Goal: Transaction & Acquisition: Purchase product/service

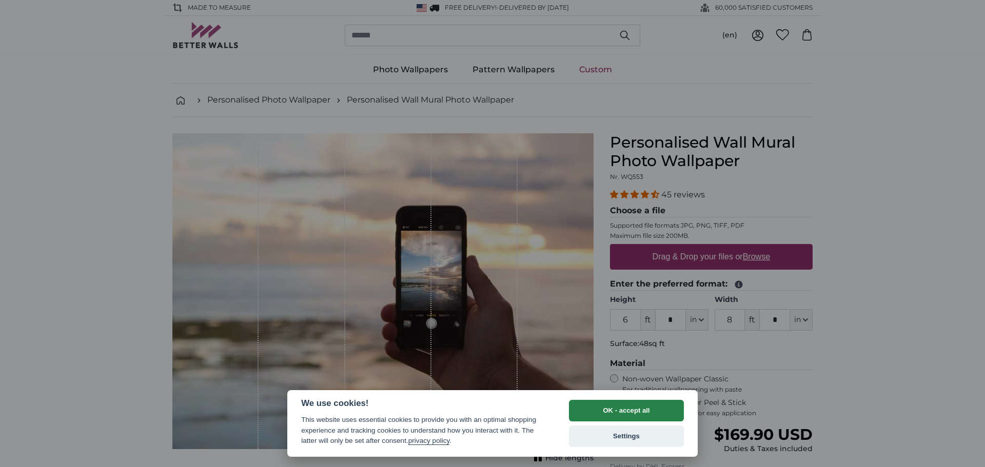
click at [626, 416] on button "OK - accept all" at bounding box center [626, 411] width 115 height 22
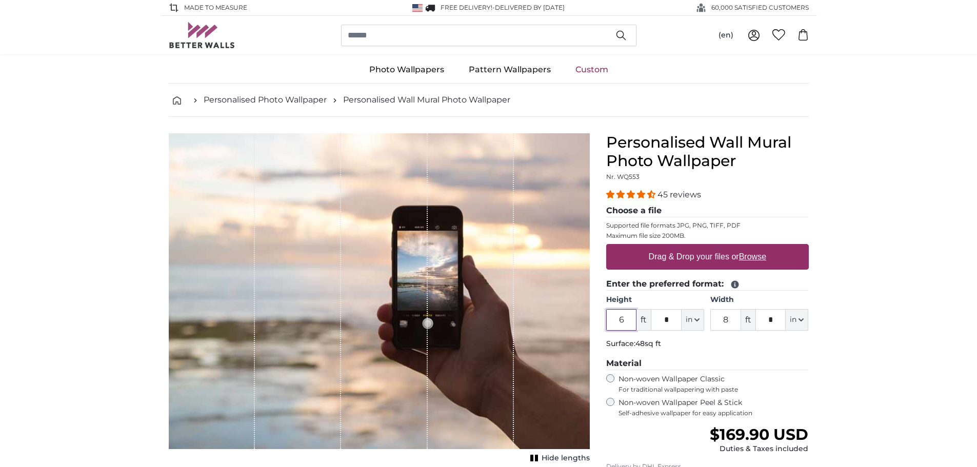
click at [627, 324] on input "6" at bounding box center [621, 320] width 31 height 22
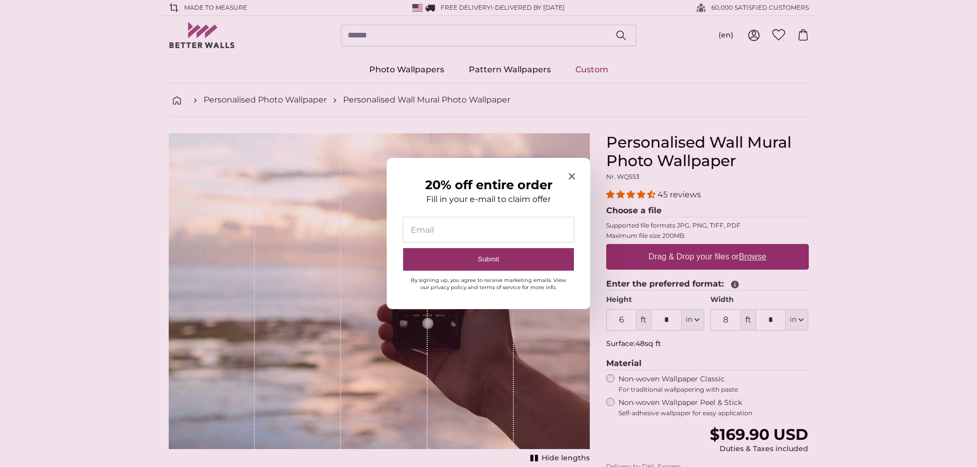
click at [571, 172] on span "Close modal" at bounding box center [572, 177] width 6 height 10
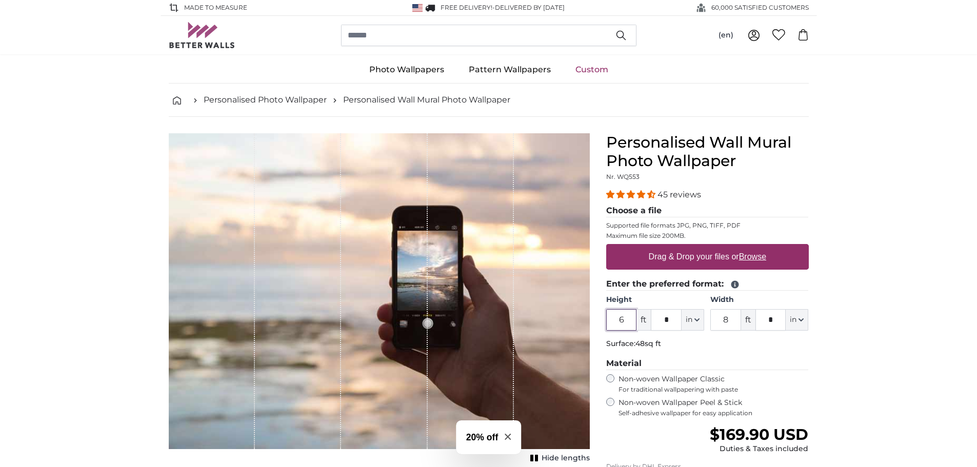
drag, startPoint x: 629, startPoint y: 323, endPoint x: 602, endPoint y: 312, distance: 29.0
click at [602, 312] on div "Personalised Wall Mural Photo Wallpaper Nr. WQ553 45 reviews Choose a file Supp…" at bounding box center [707, 363] width 219 height 460
type input "8"
type input "*"
type input "19"
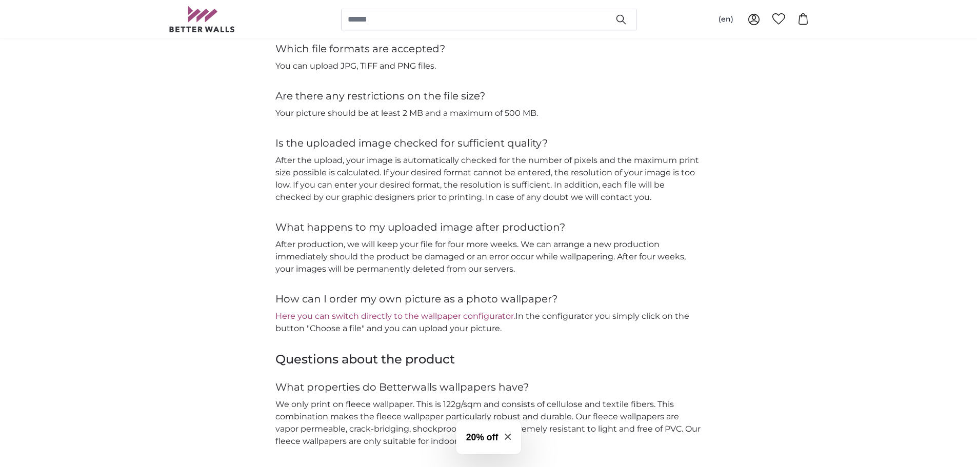
scroll to position [1077, 0]
